Goal: Task Accomplishment & Management: Use online tool/utility

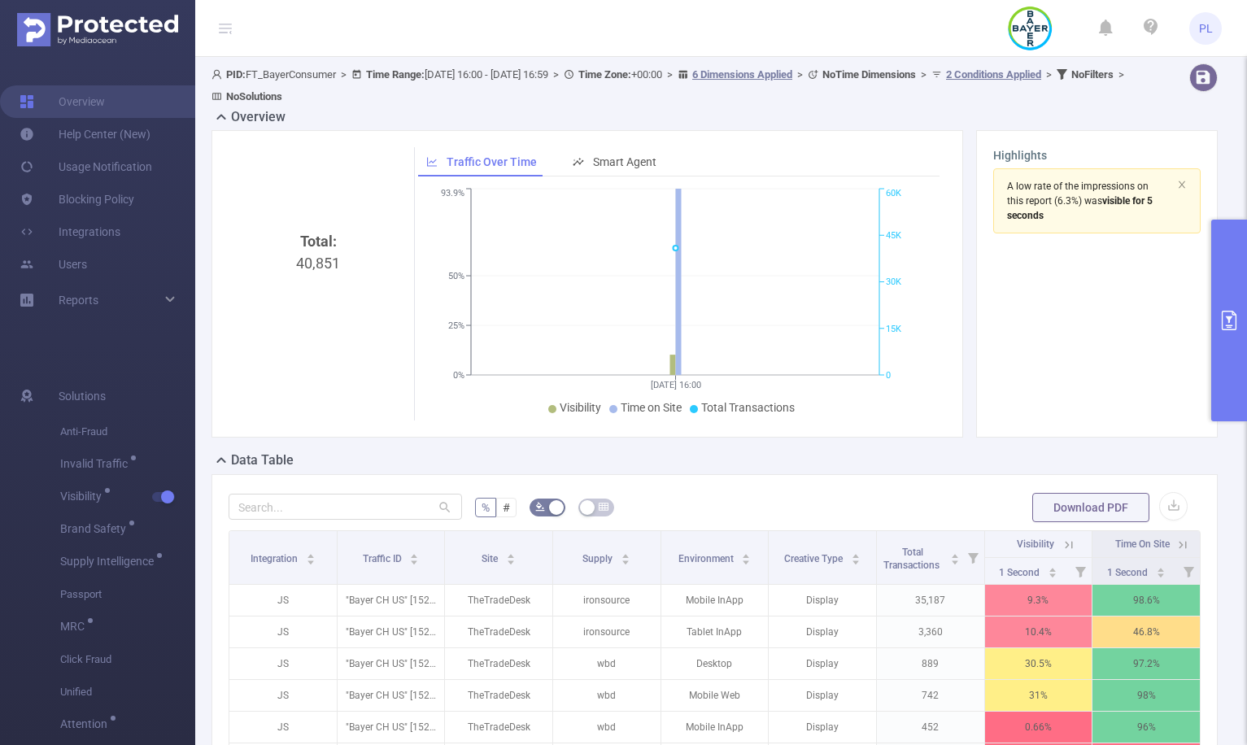
click at [1222, 283] on button "primary" at bounding box center [1229, 321] width 36 height 202
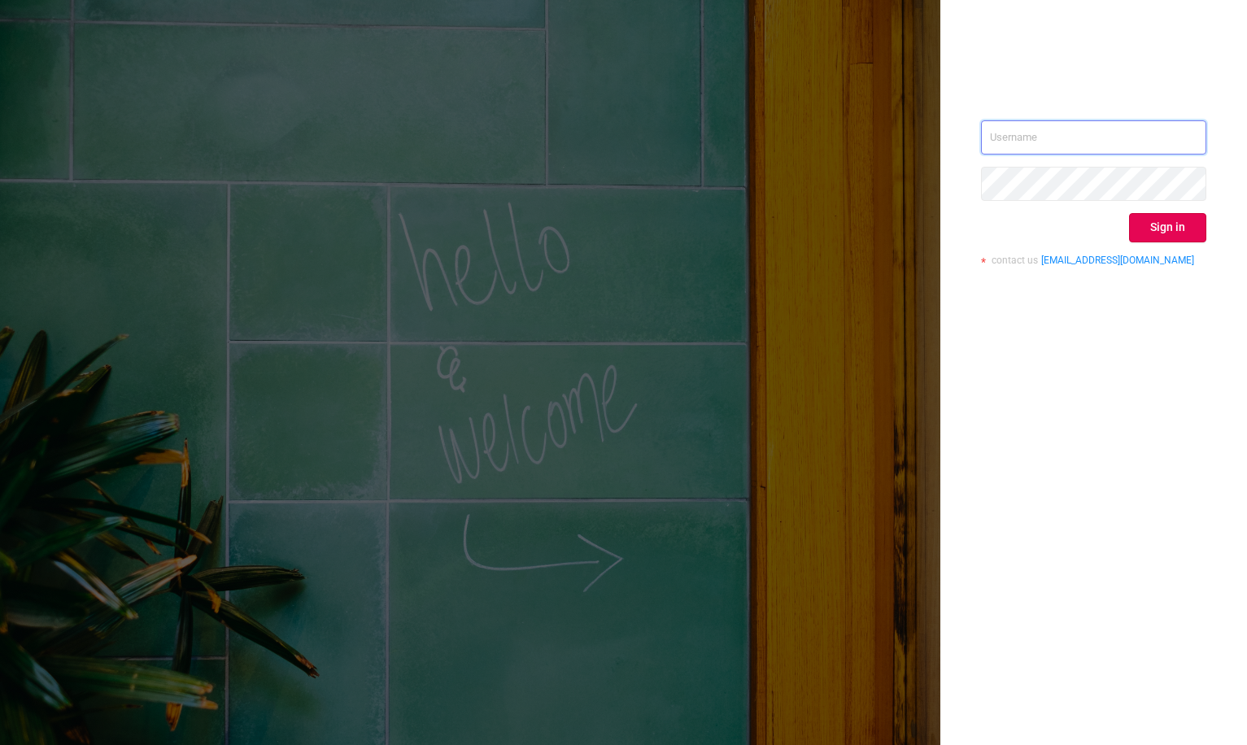
click at [1014, 128] on input "text" at bounding box center [1093, 137] width 225 height 34
type input "[PERSON_NAME][EMAIL_ADDRESS][DOMAIN_NAME]"
click at [1155, 224] on button "Sign in" at bounding box center [1167, 227] width 77 height 29
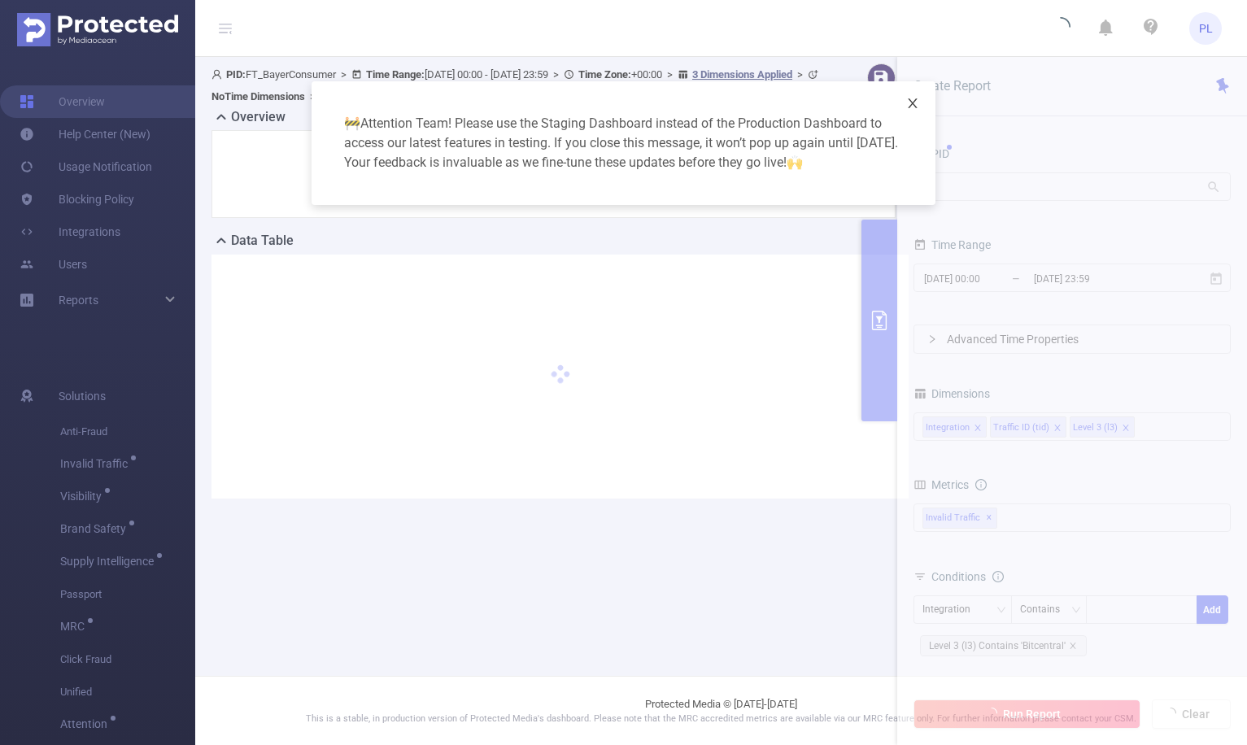
click at [912, 109] on icon "icon: close" at bounding box center [912, 103] width 13 height 13
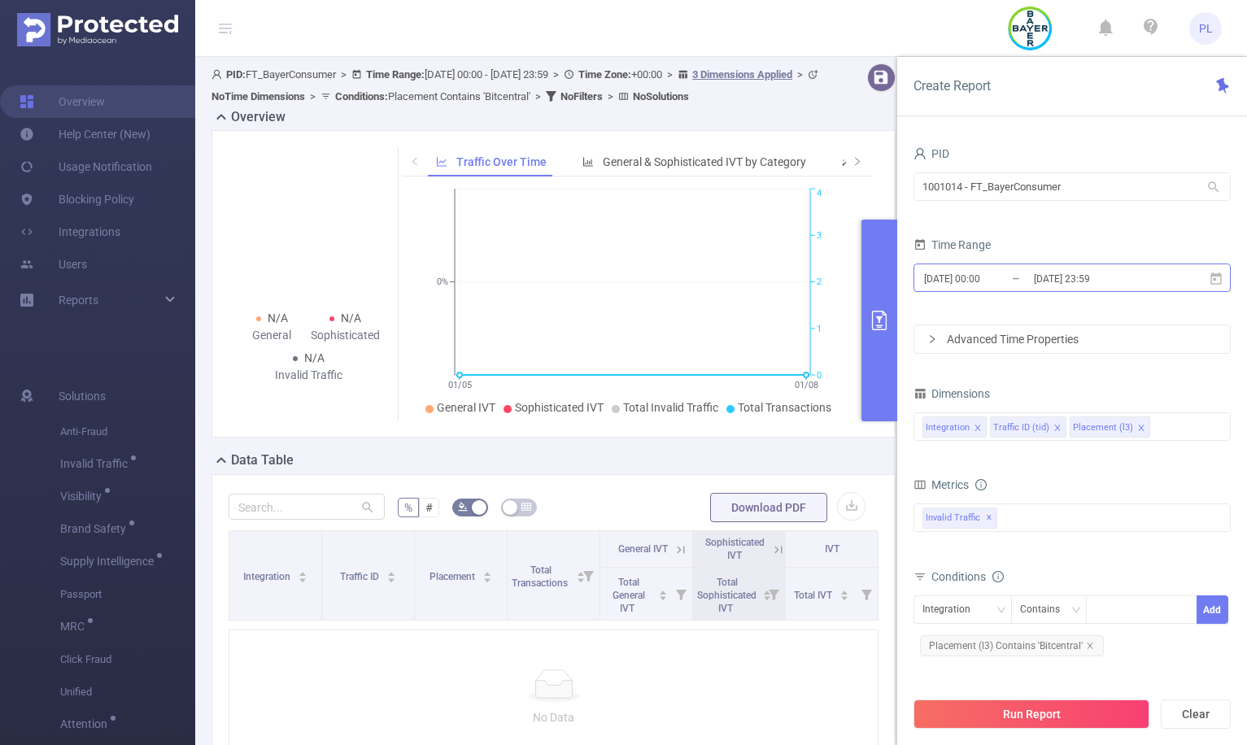
click at [1079, 283] on input "[DATE] 23:59" at bounding box center [1098, 279] width 132 height 22
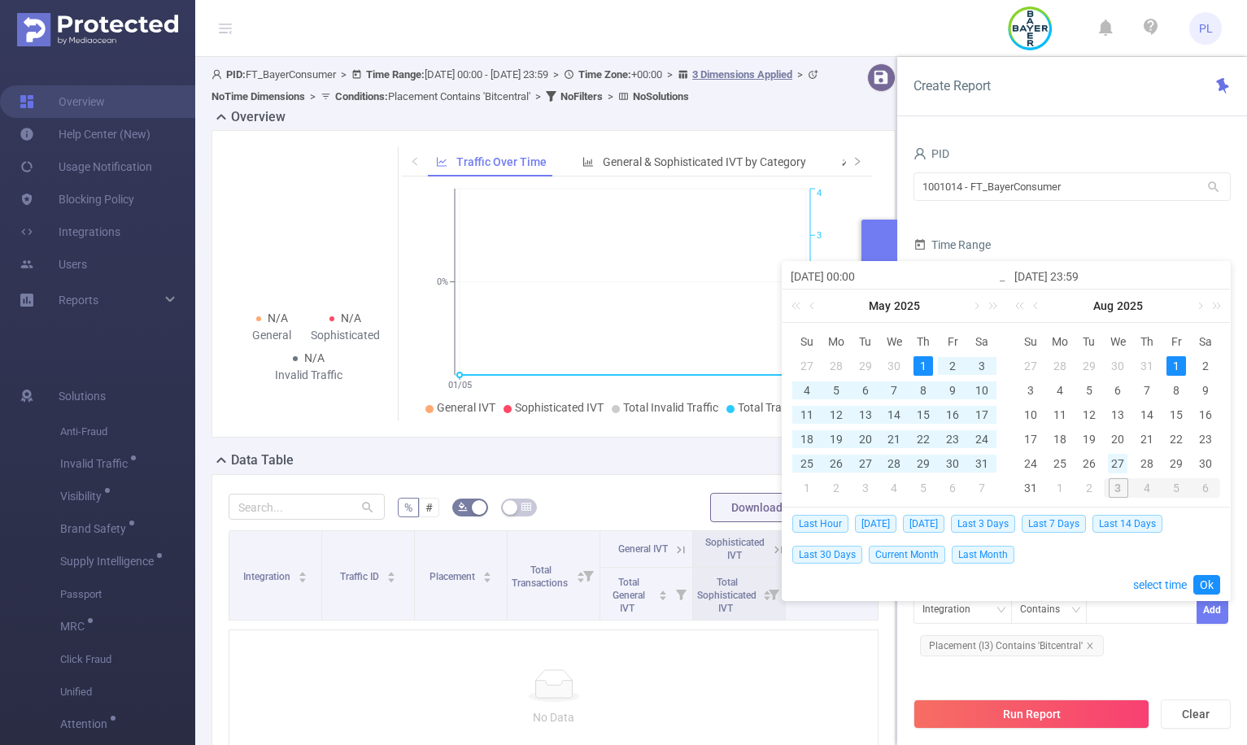
click at [1116, 463] on div "27" at bounding box center [1118, 464] width 20 height 20
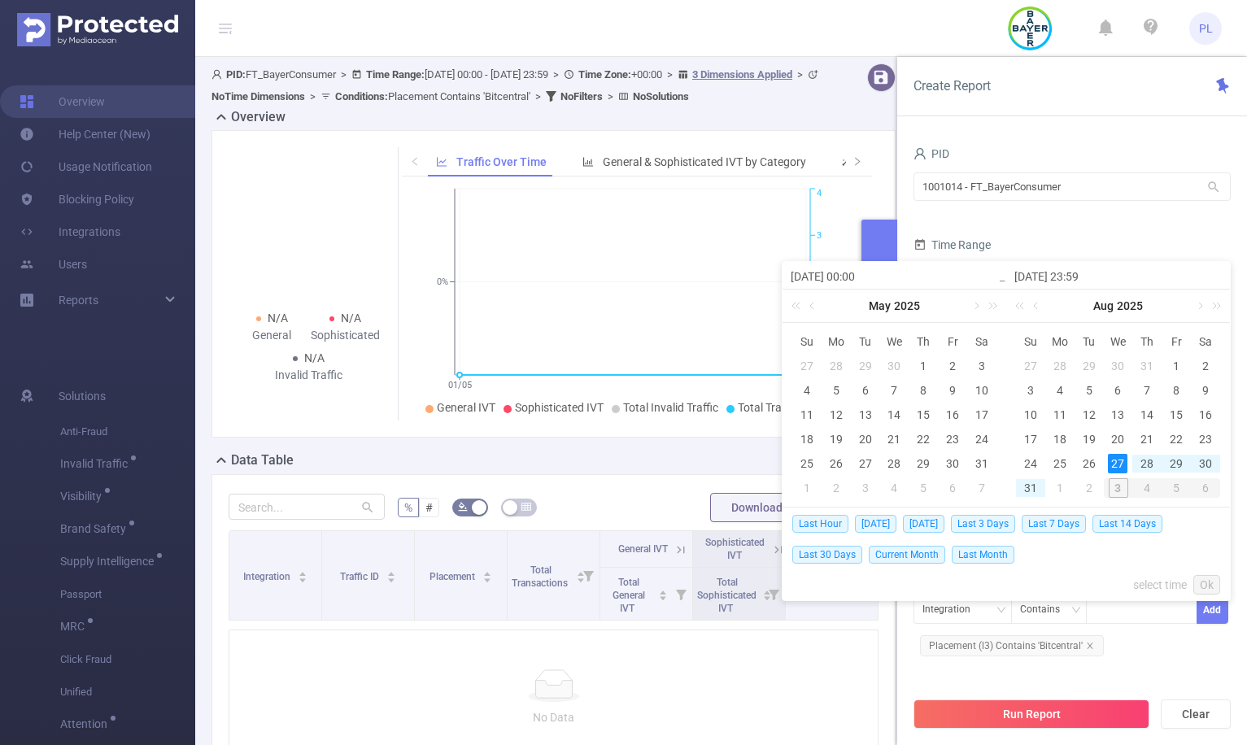
click at [1090, 486] on div "2" at bounding box center [1089, 488] width 20 height 20
type input "[DATE] 00:00"
type input "[DATE] 23:59"
type input "[DATE] 00:00"
type input "[DATE] 23:59"
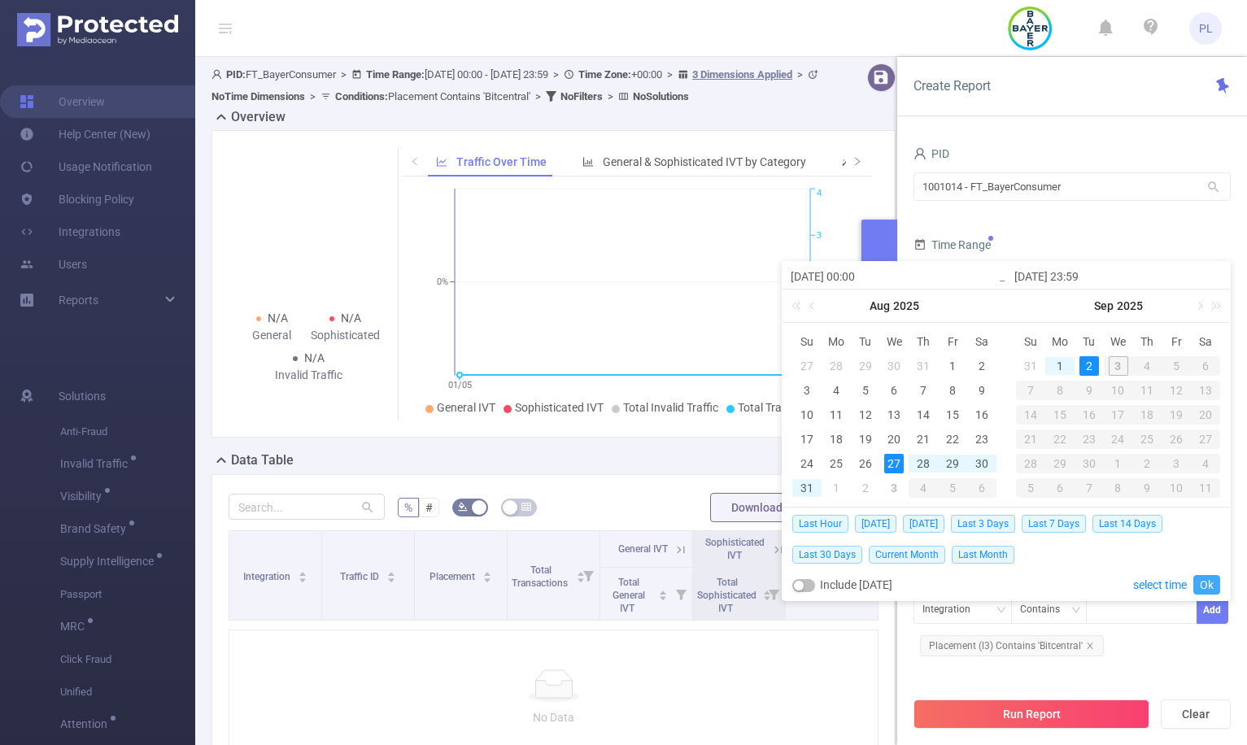
click at [1202, 585] on link "Ok" at bounding box center [1206, 585] width 27 height 20
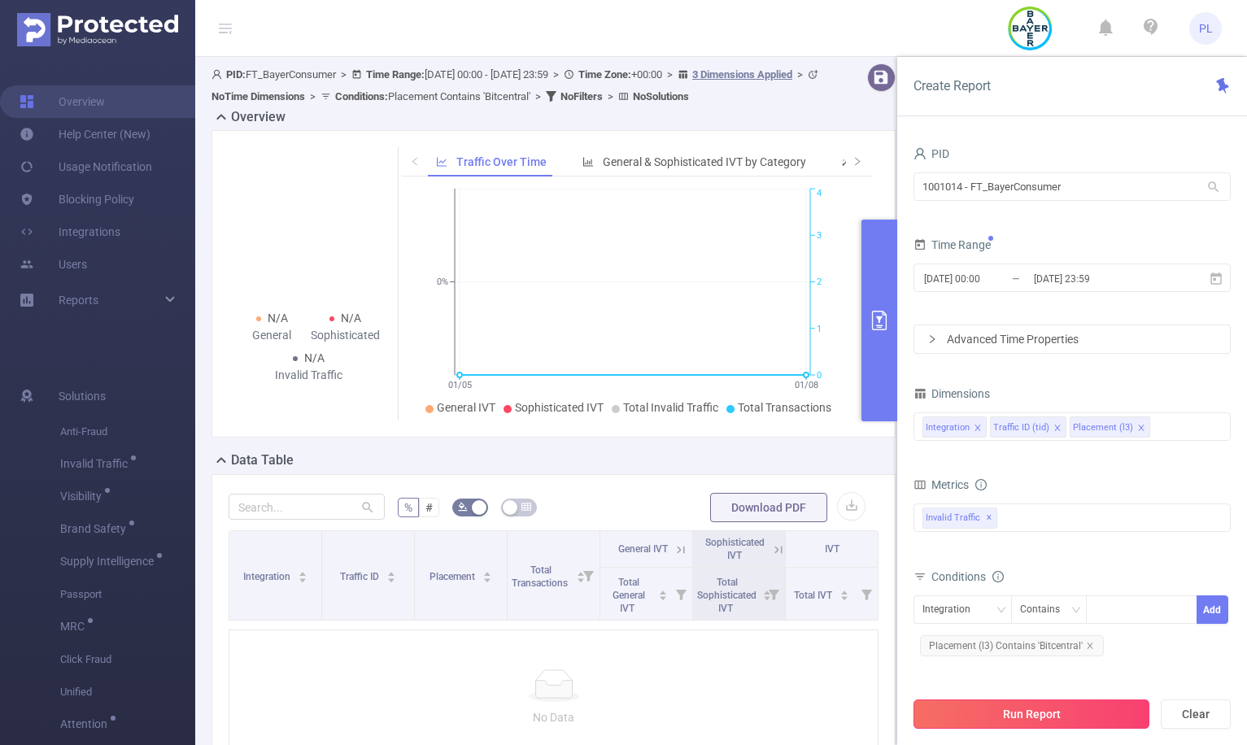
click at [1042, 717] on button "Run Report" at bounding box center [1031, 713] width 236 height 29
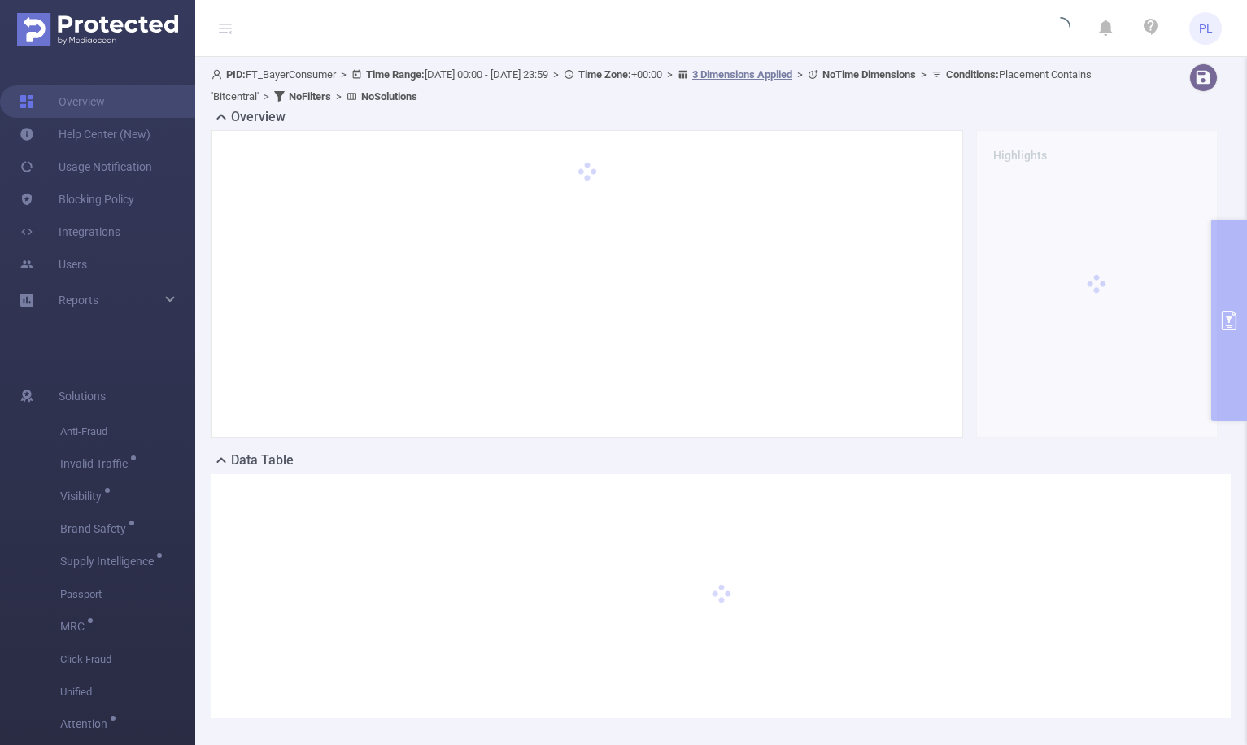
click at [1212, 289] on div "Overview Highlights" at bounding box center [720, 278] width 1019 height 343
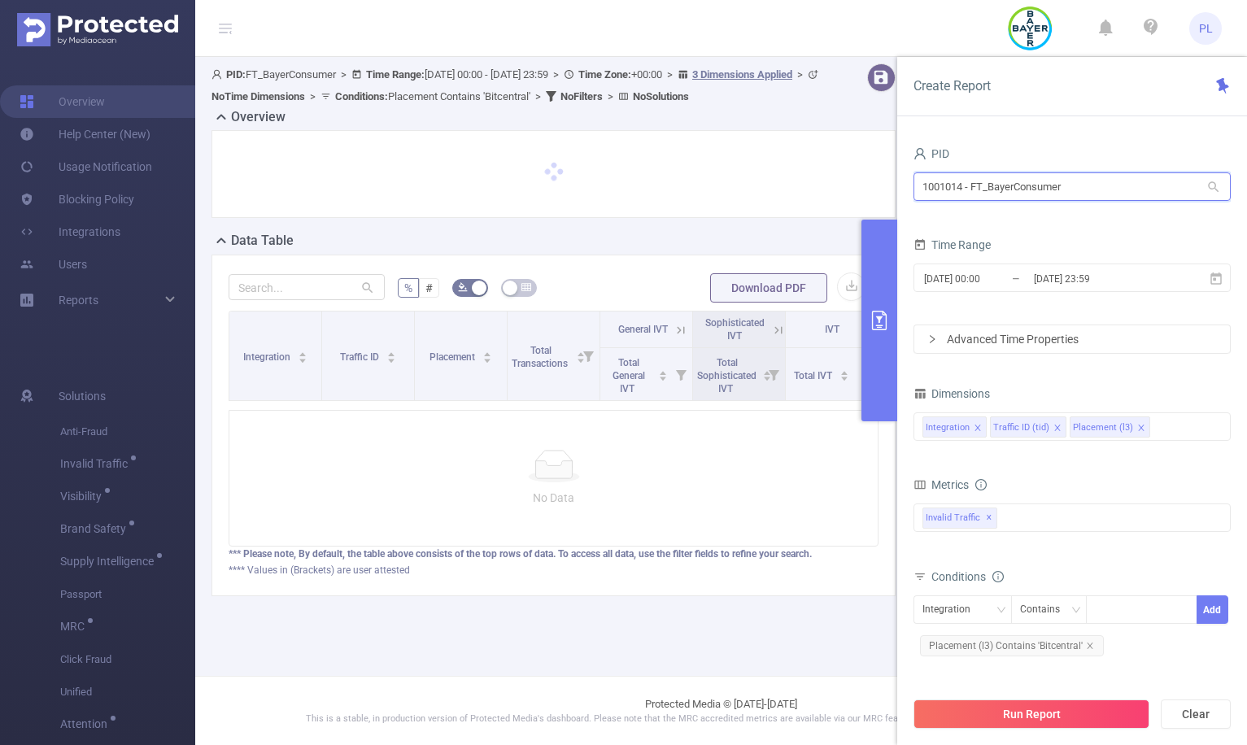
click at [973, 192] on input "1001014 - FT_BayerConsumer" at bounding box center [1071, 186] width 317 height 28
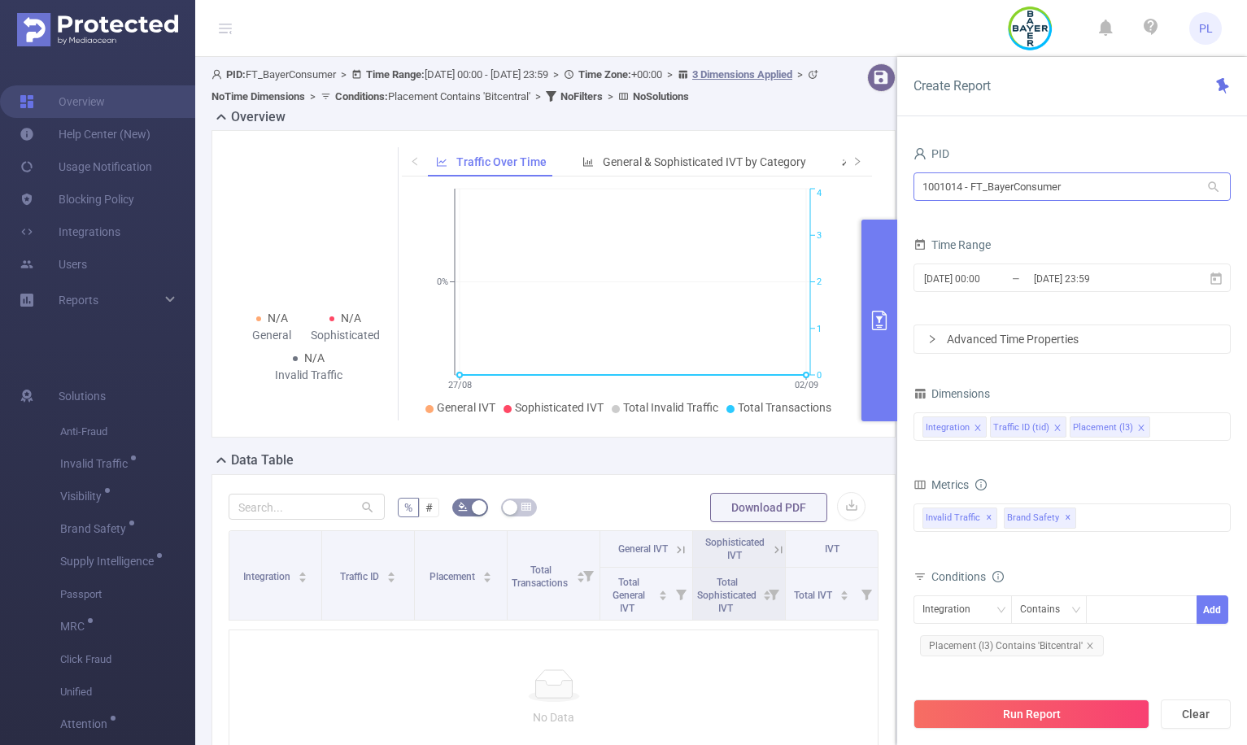
click at [1044, 201] on div "1001014 - FT_BayerConsumer 1001014 - FT_BayerConsumer" at bounding box center [1071, 188] width 317 height 38
click at [1044, 190] on input "1001014 - FT_BayerConsumer" at bounding box center [1071, 186] width 317 height 28
paste input "0426"
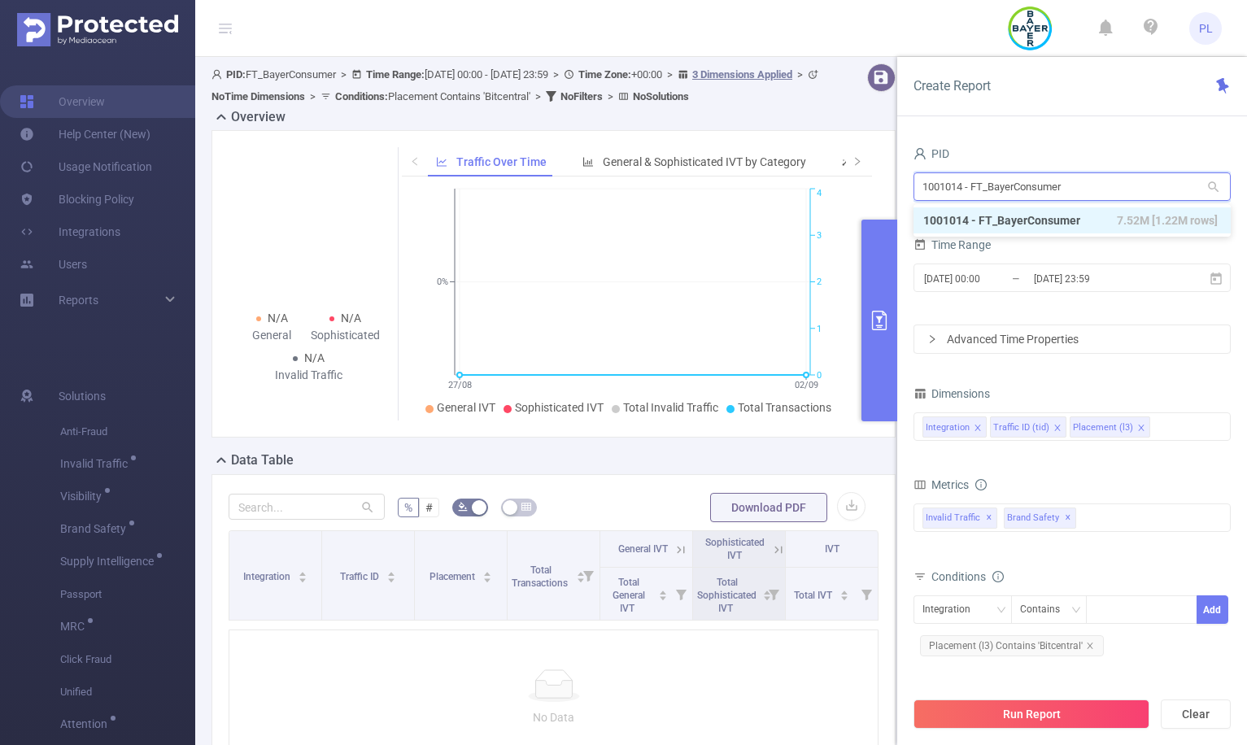
type input "1000426"
click at [1024, 221] on li "1000426 - SpringServe 3.77M [543K rows]" at bounding box center [1071, 220] width 317 height 26
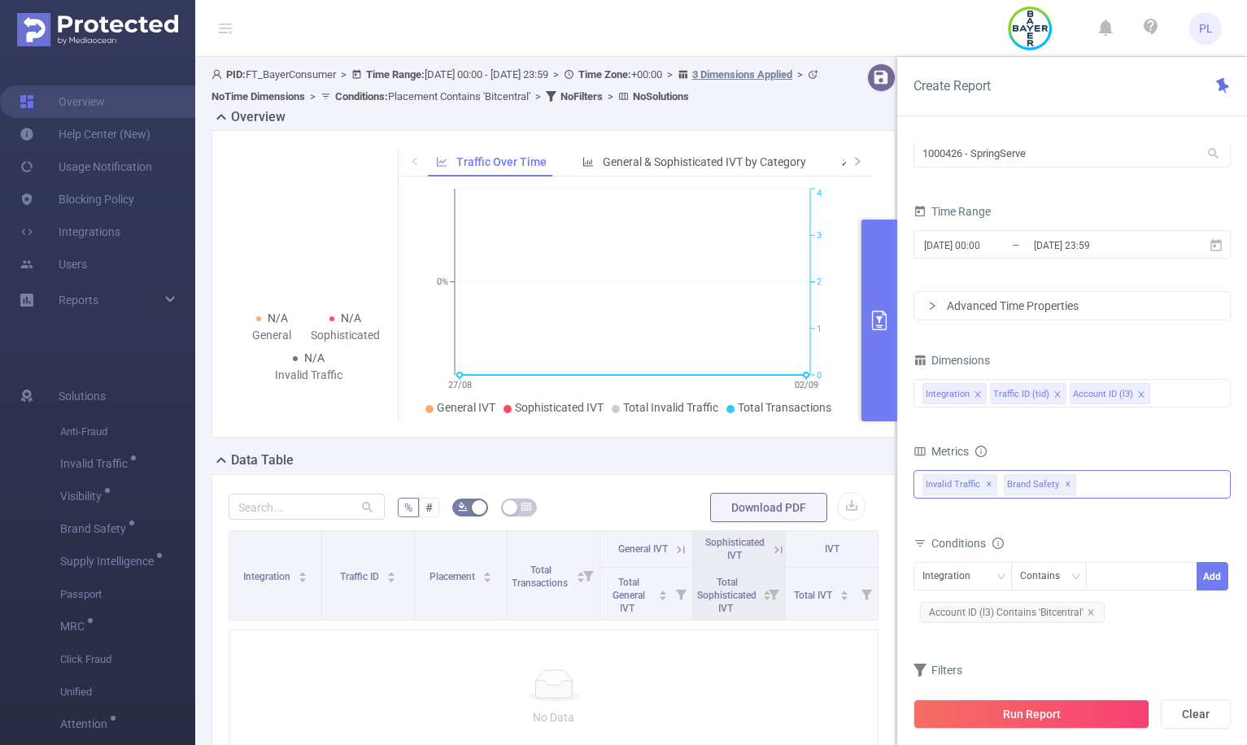
click at [1064, 484] on span "✕" at bounding box center [1067, 485] width 7 height 20
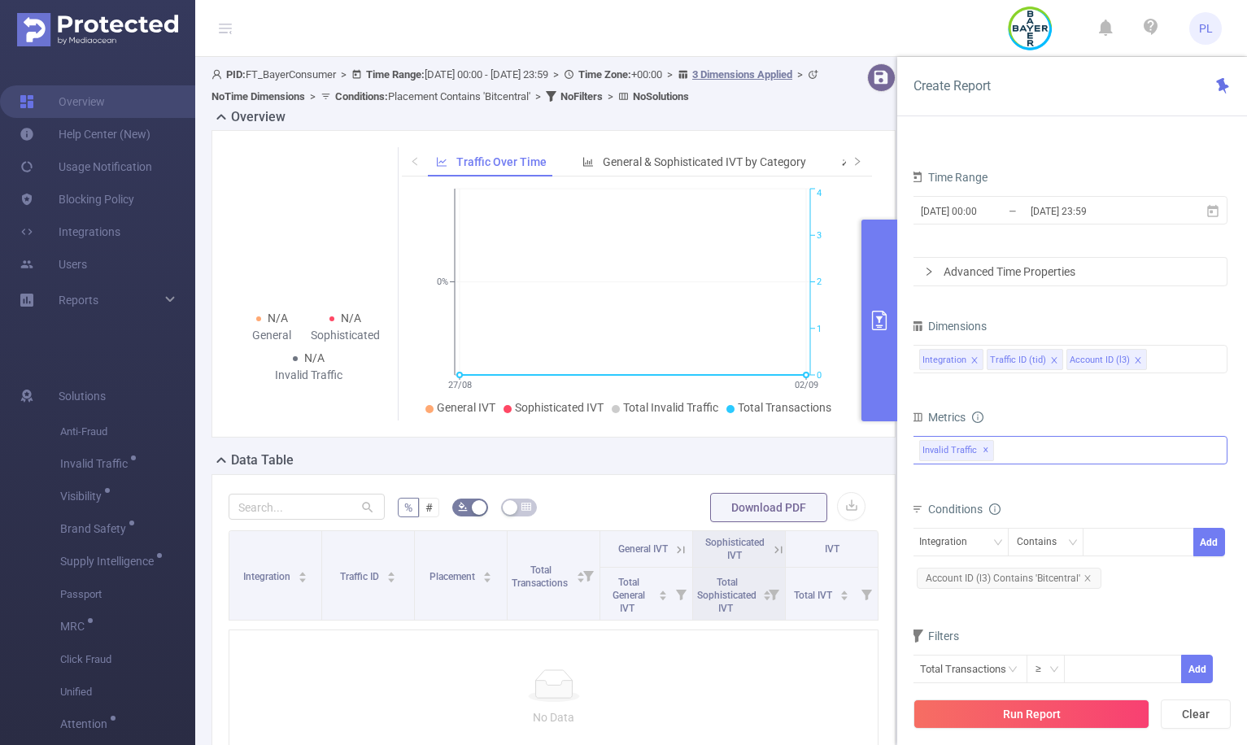
click at [1071, 729] on div "Run Report Clear" at bounding box center [1072, 714] width 350 height 62
click at [1073, 707] on button "Run Report" at bounding box center [1031, 713] width 236 height 29
